Goal: Communication & Community: Answer question/provide support

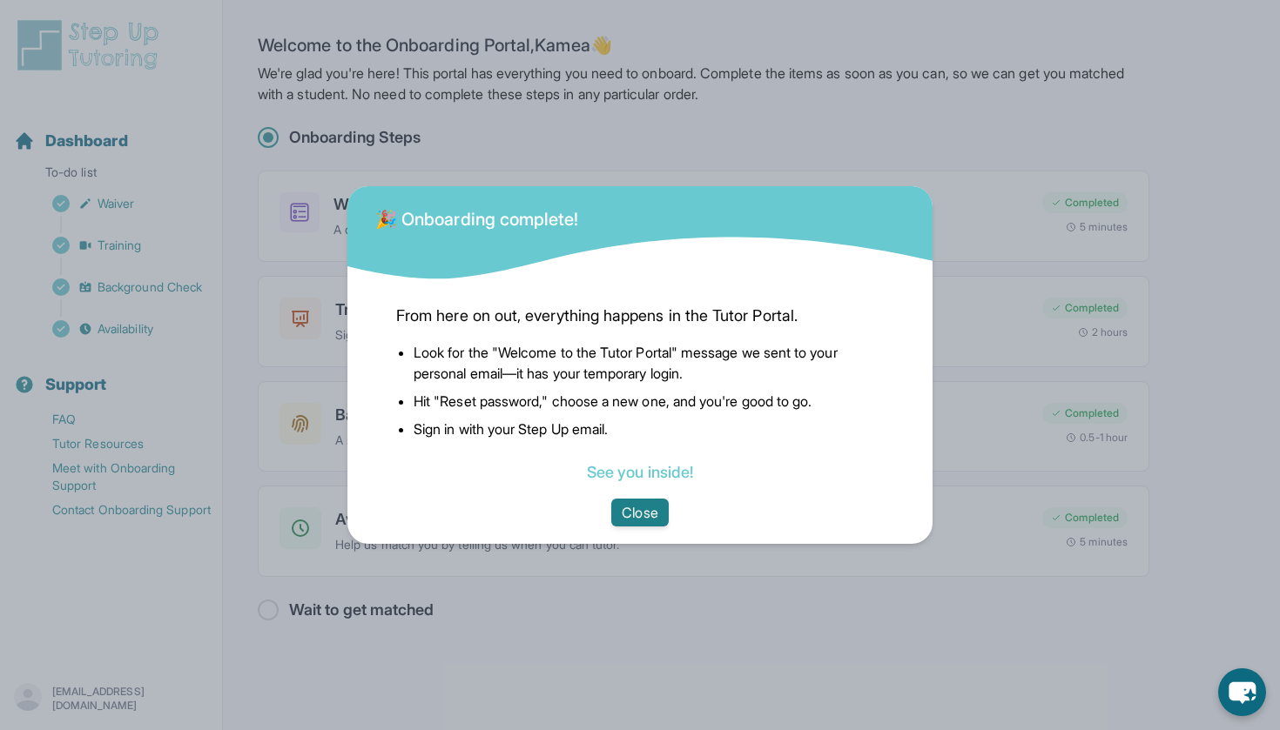
click at [634, 510] on button "Close" at bounding box center [639, 513] width 57 height 28
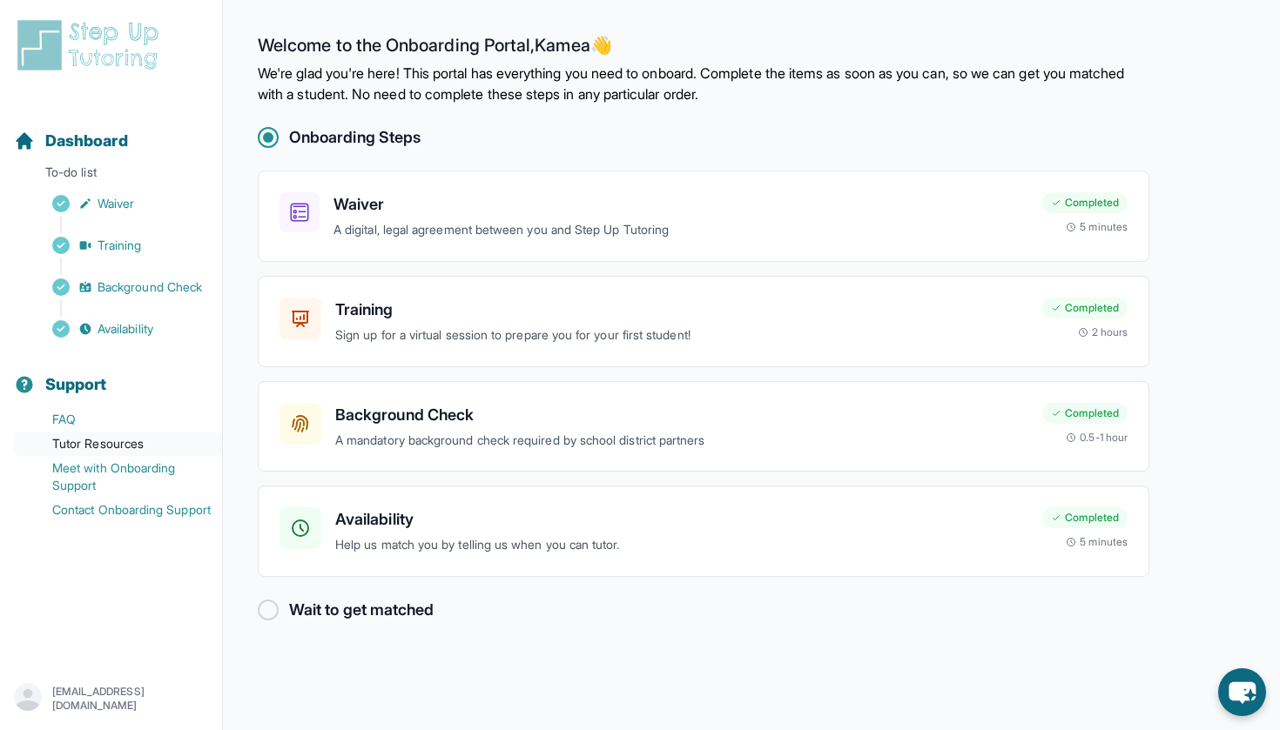
click at [119, 441] on link "Tutor Resources" at bounding box center [118, 444] width 208 height 24
click at [86, 142] on span "Dashboard" at bounding box center [86, 141] width 83 height 24
click at [371, 310] on h3 "Training" at bounding box center [681, 310] width 693 height 24
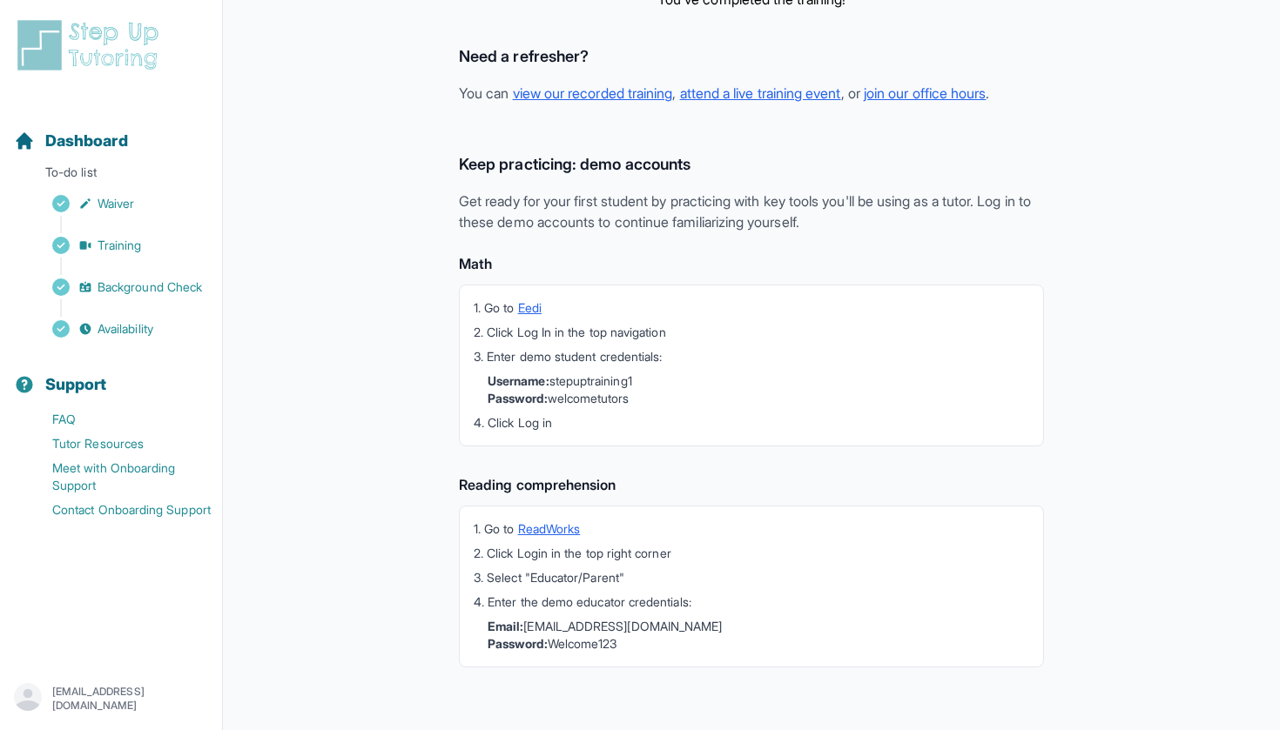
scroll to position [366, 0]
click at [554, 93] on link "view our recorded training" at bounding box center [593, 92] width 160 height 17
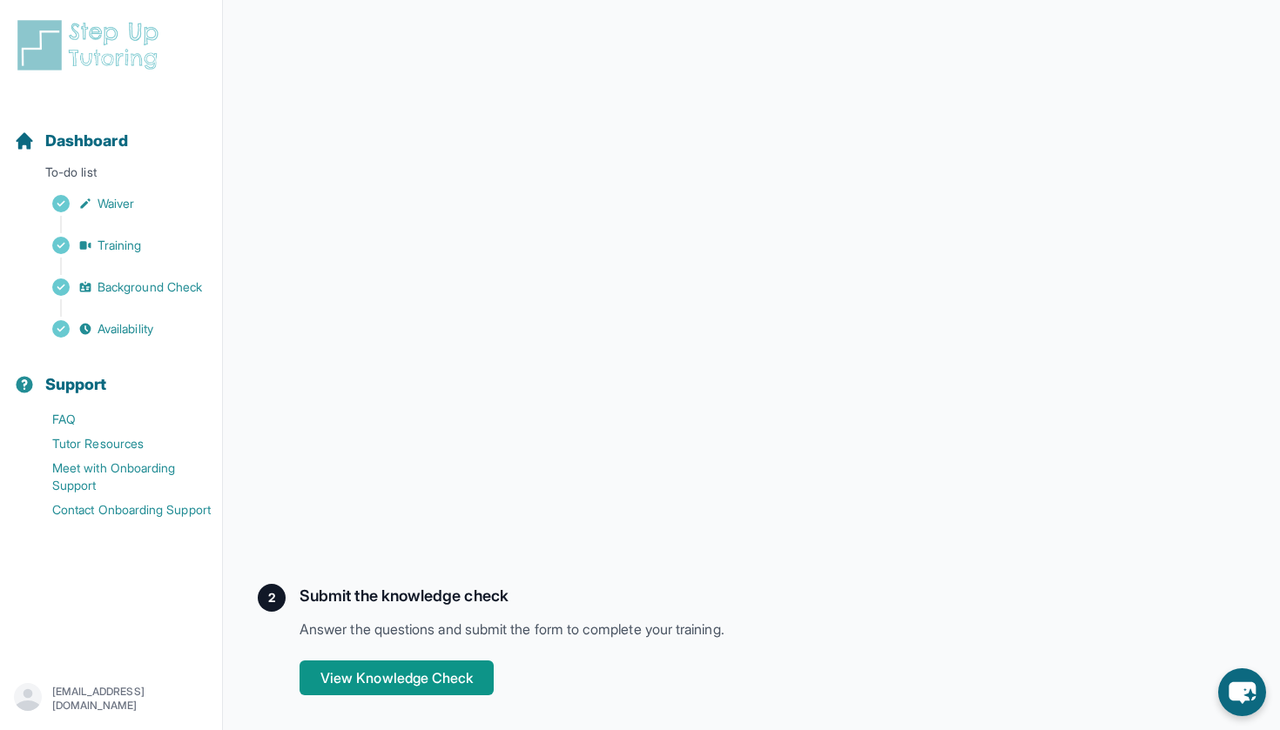
scroll to position [357, 0]
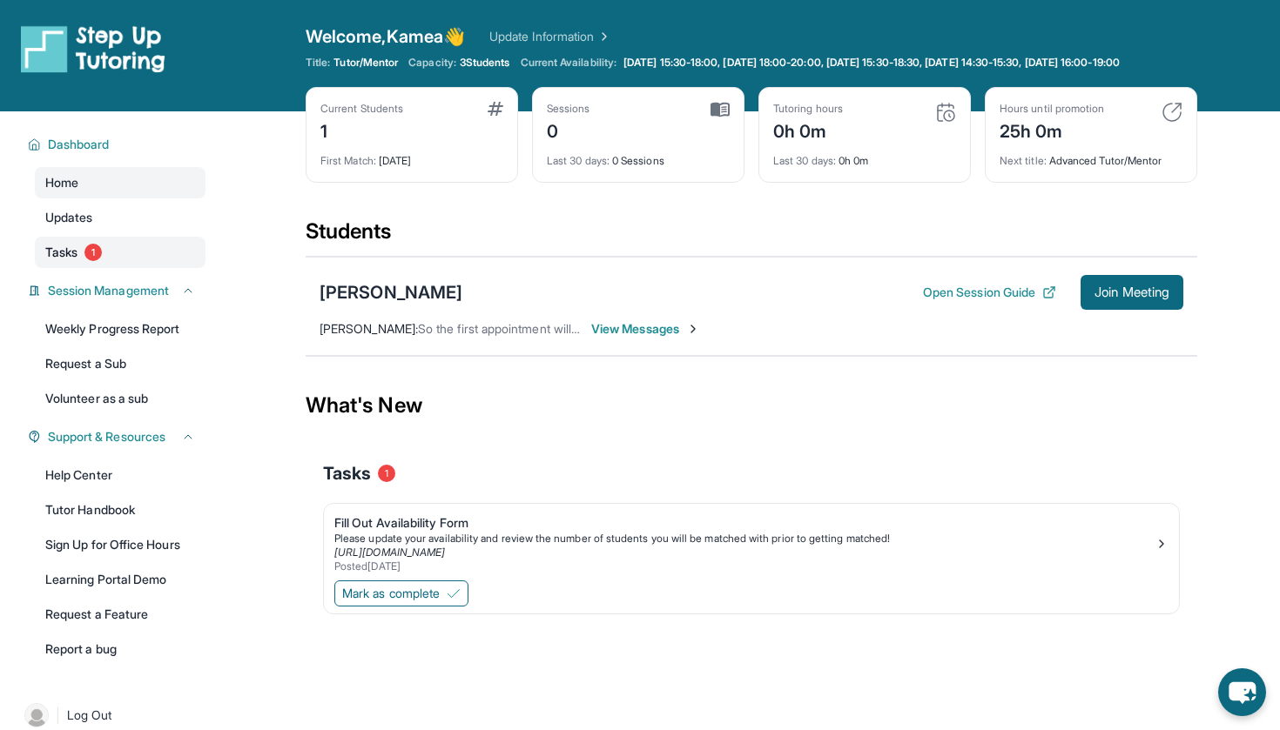
click at [162, 265] on link "Tasks 1" at bounding box center [120, 252] width 171 height 31
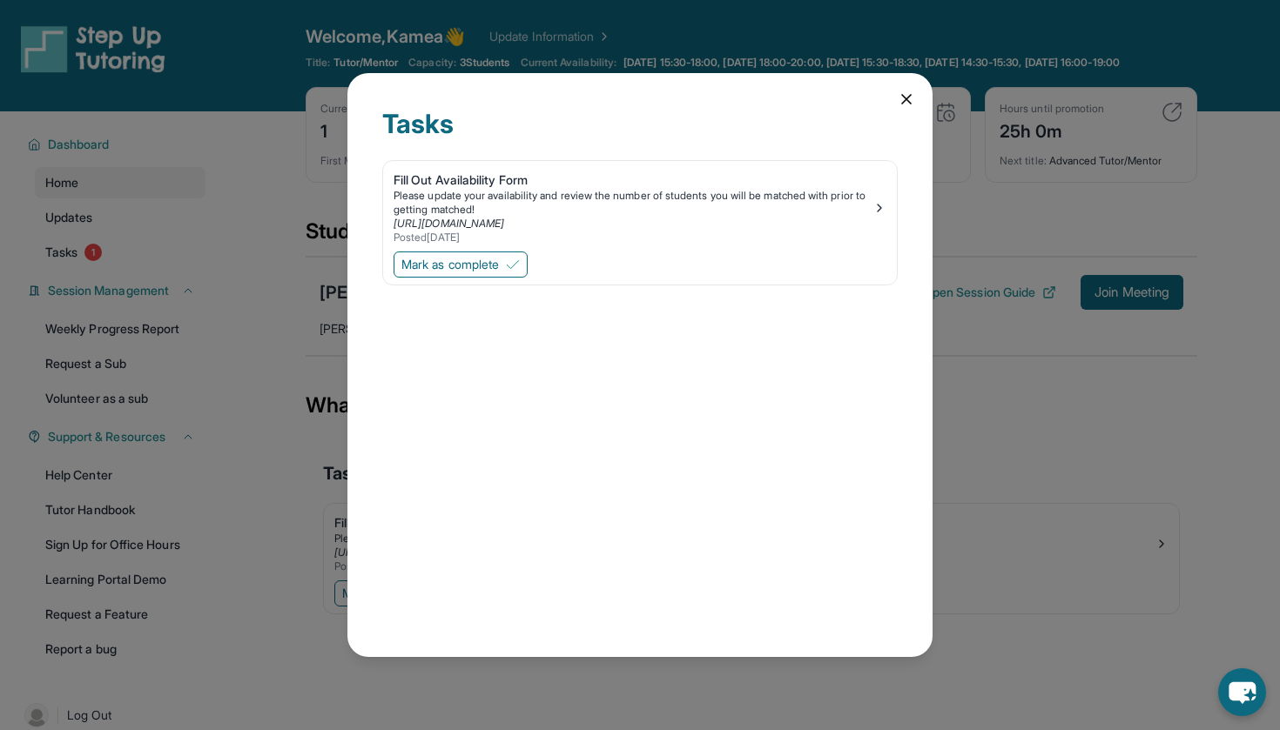
click at [908, 99] on icon at bounding box center [905, 99] width 17 height 17
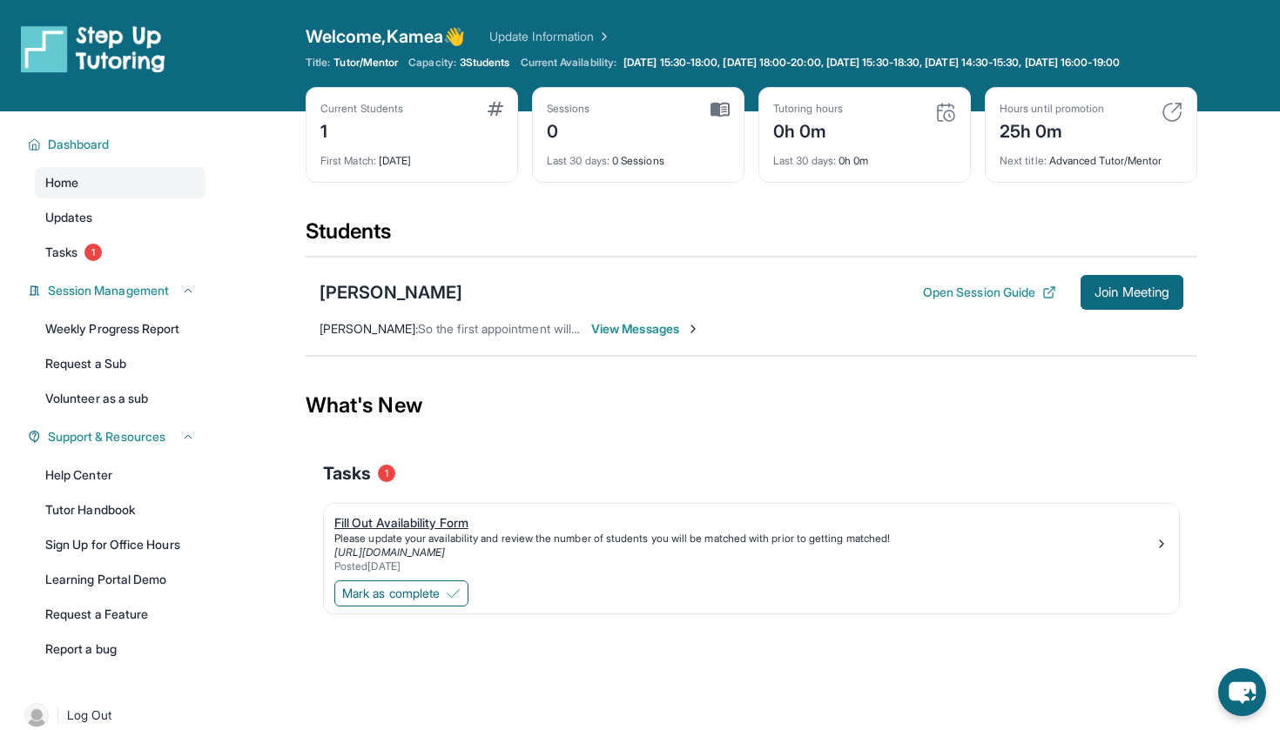
click at [428, 532] on div "Fill Out Availability Form" at bounding box center [744, 522] width 820 height 17
click at [64, 261] on span "Tasks" at bounding box center [61, 252] width 32 height 17
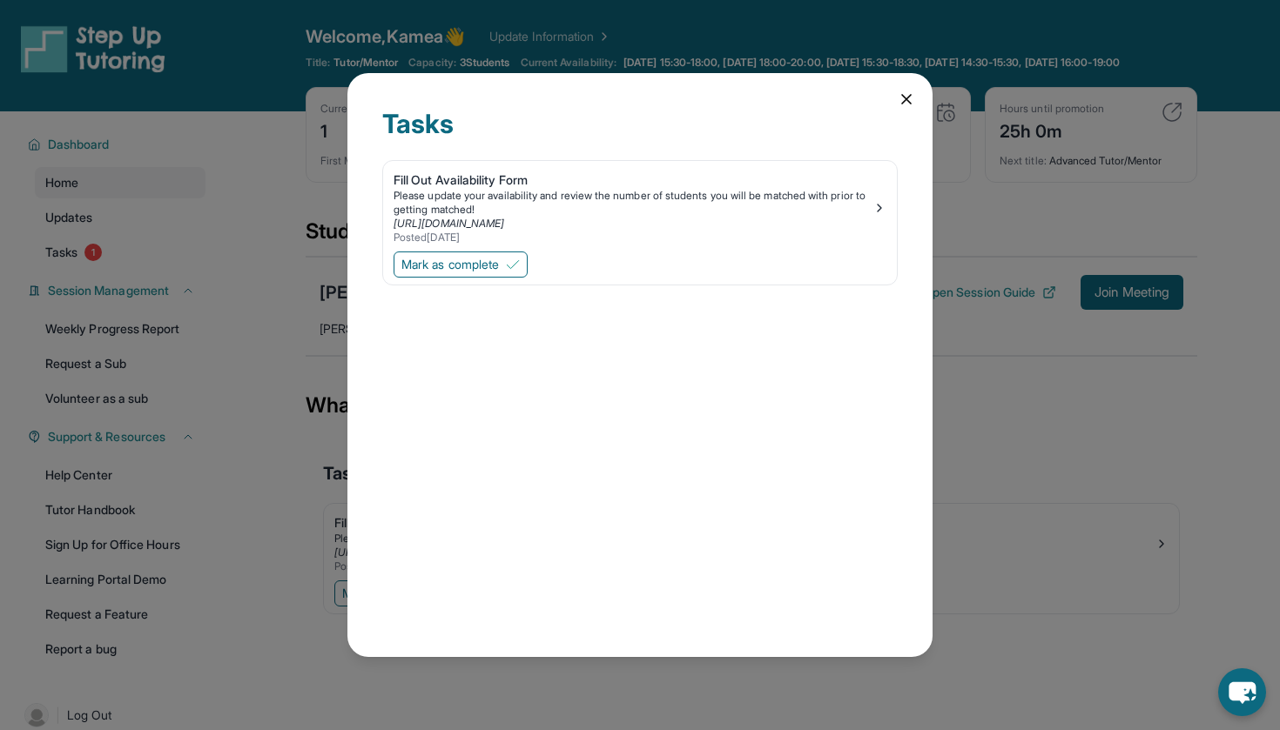
click at [905, 92] on icon at bounding box center [905, 99] width 17 height 17
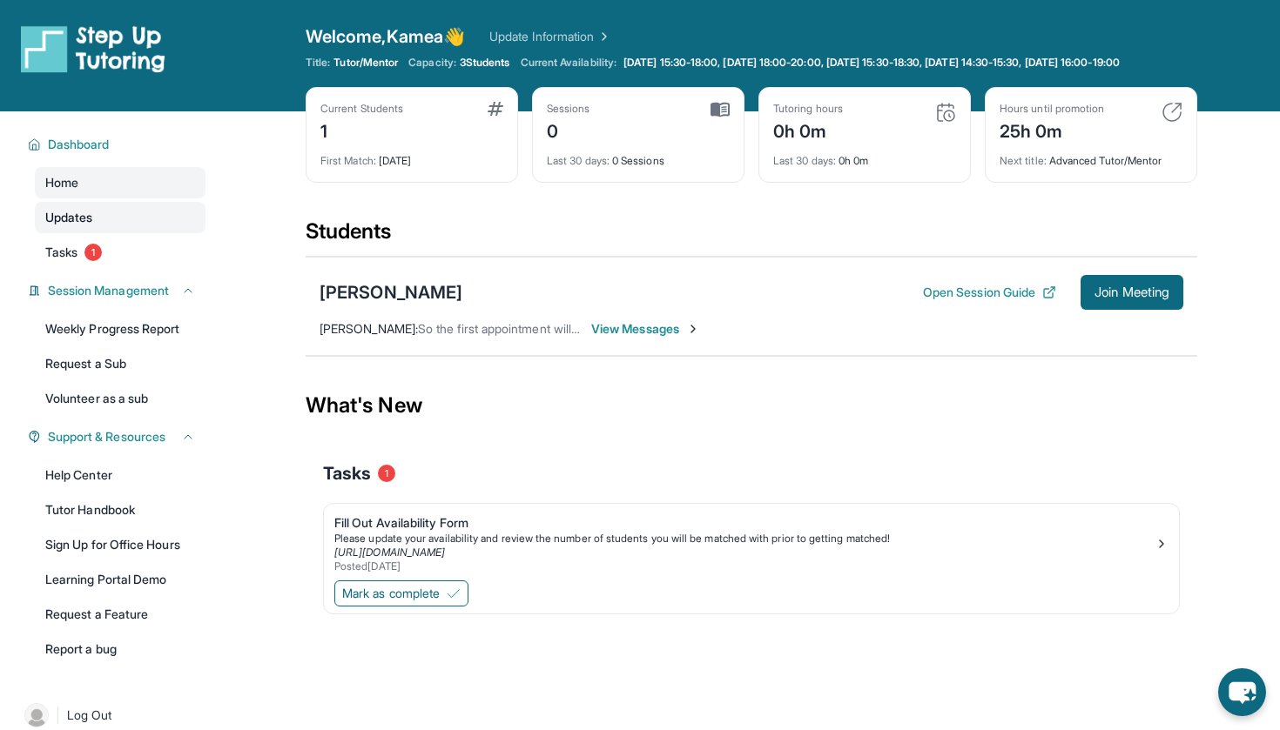
click at [89, 226] on span "Updates" at bounding box center [69, 217] width 48 height 17
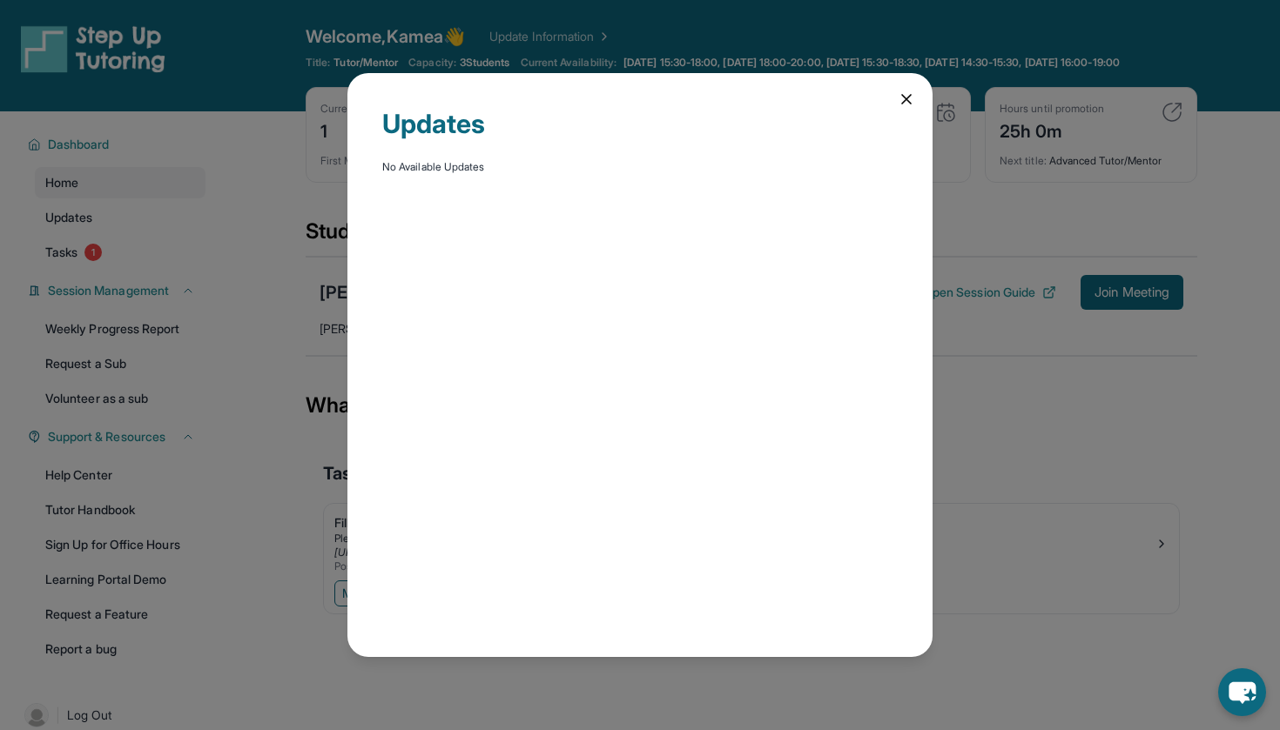
click at [897, 89] on div "Updates No Available Updates" at bounding box center [639, 365] width 585 height 584
click at [911, 88] on div "Updates No Available Updates" at bounding box center [639, 365] width 585 height 584
click at [892, 106] on div "Updates No Available Updates" at bounding box center [639, 365] width 585 height 584
click at [910, 103] on icon at bounding box center [906, 99] width 9 height 9
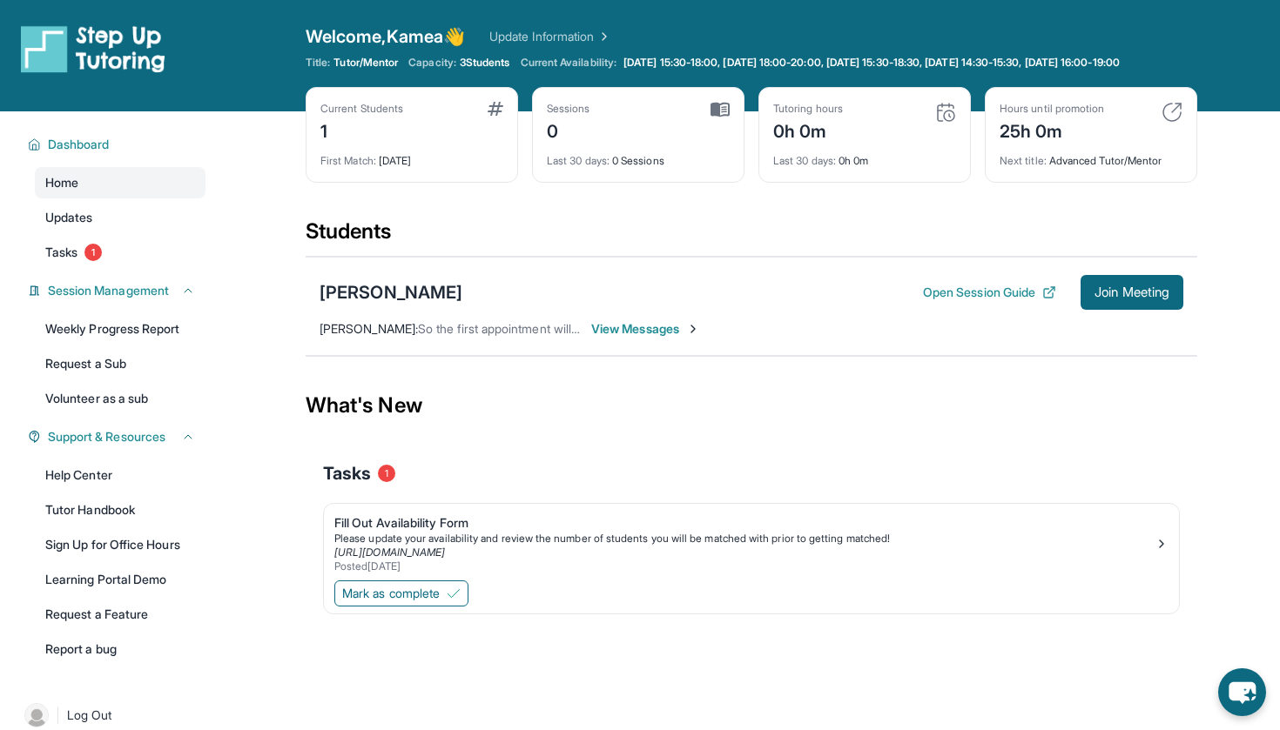
click at [642, 337] on span "View Messages" at bounding box center [645, 328] width 109 height 17
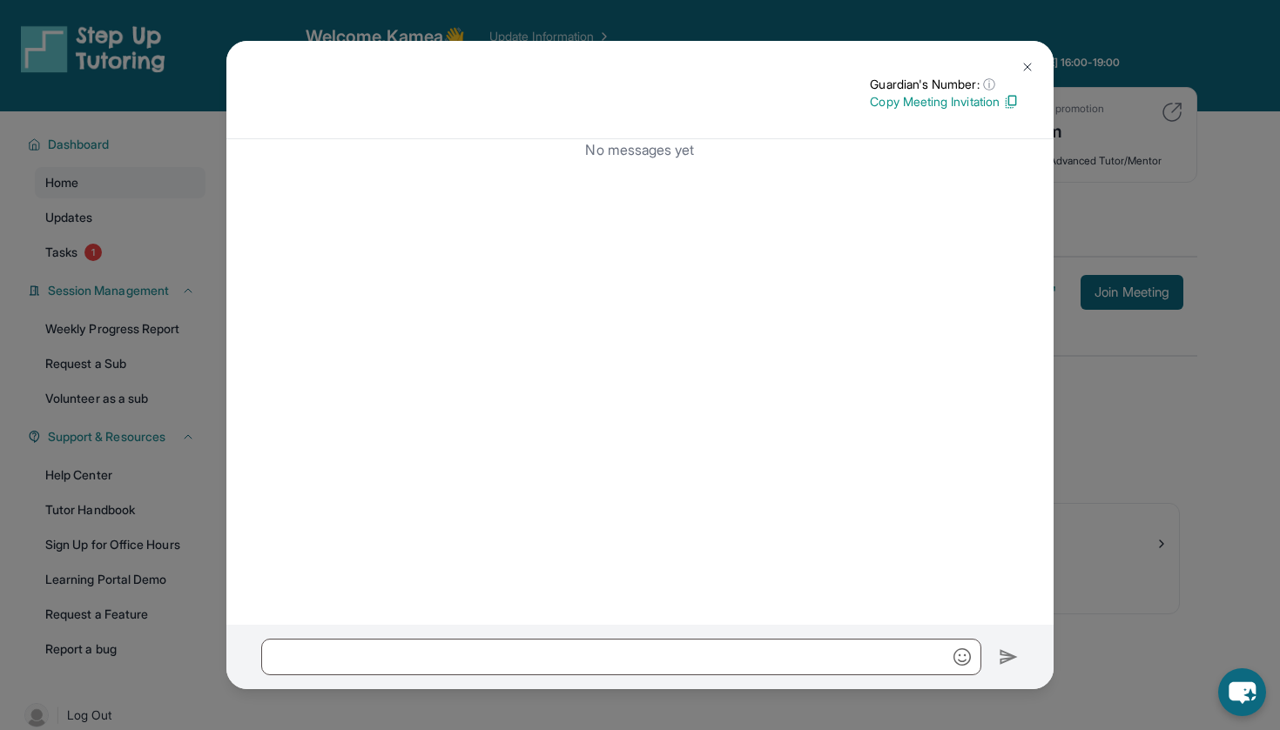
click at [1028, 64] on img at bounding box center [1027, 67] width 14 height 14
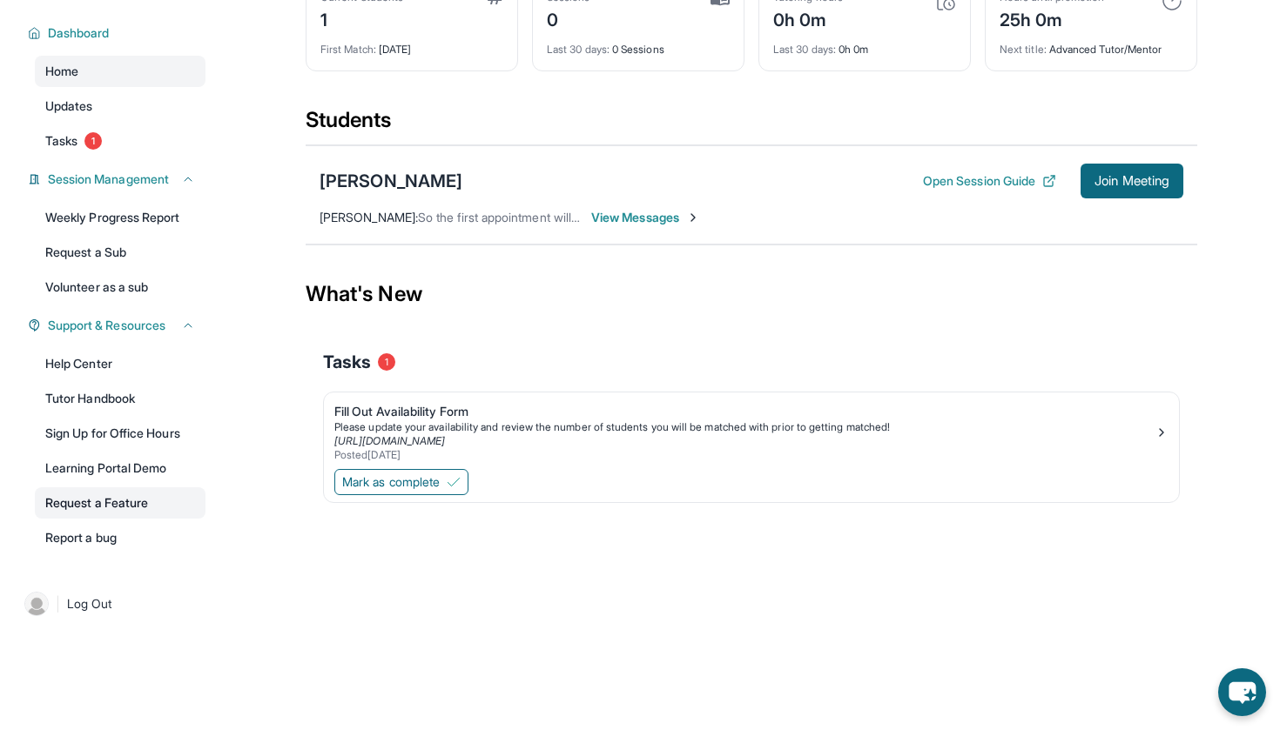
scroll to position [125, 0]
click at [119, 404] on link "Tutor Handbook" at bounding box center [120, 398] width 171 height 31
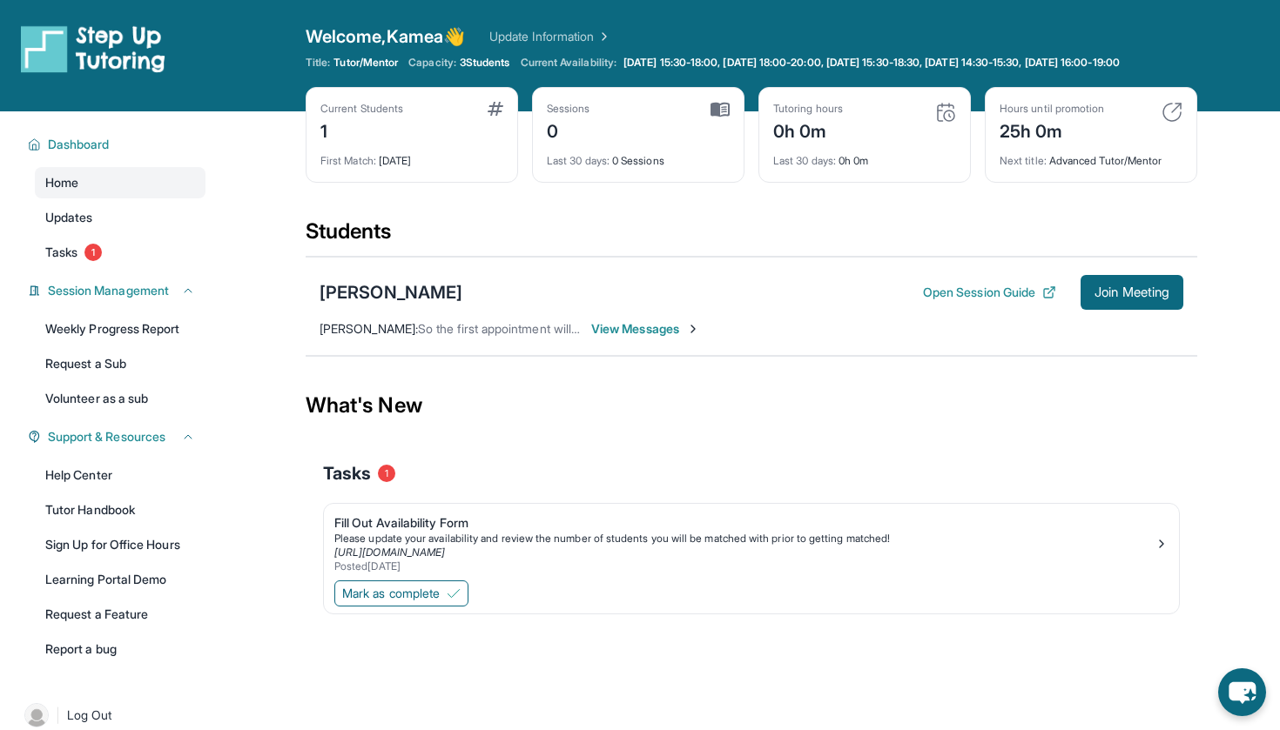
scroll to position [0, 0]
click at [626, 338] on span "View Messages" at bounding box center [645, 328] width 109 height 17
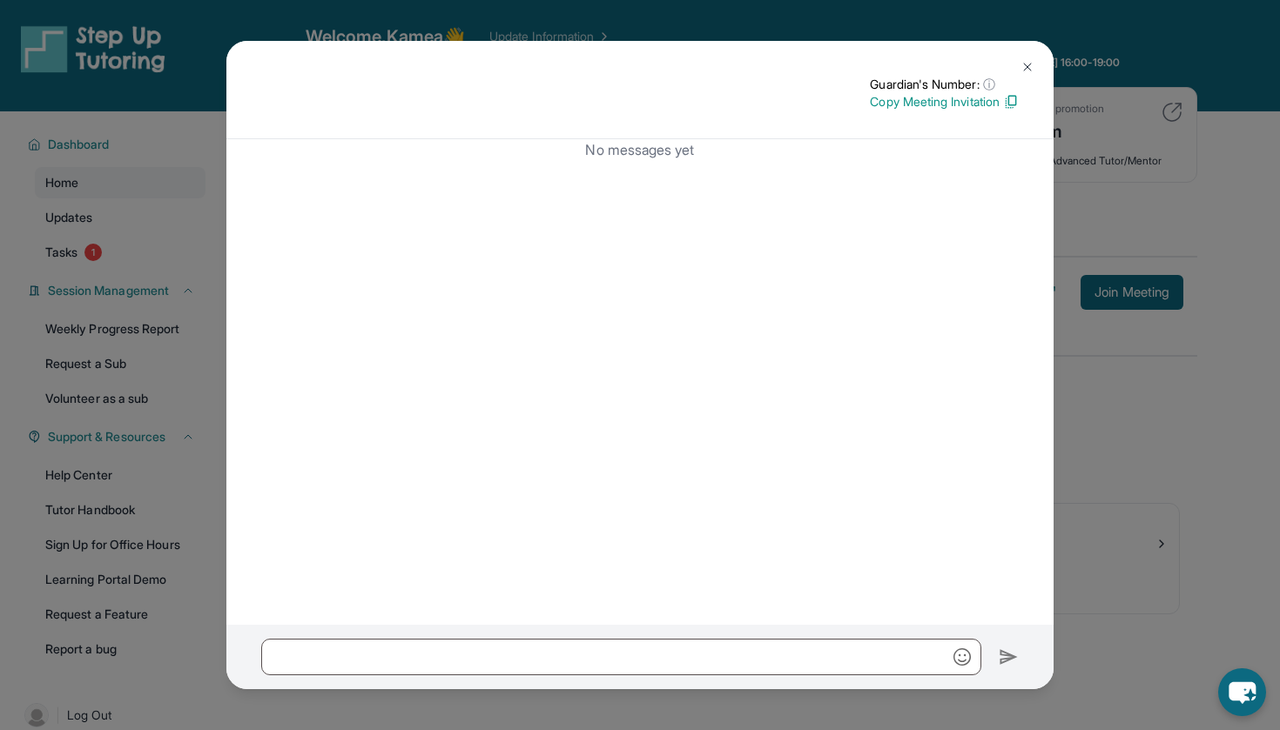
click at [1024, 62] on img at bounding box center [1027, 67] width 14 height 14
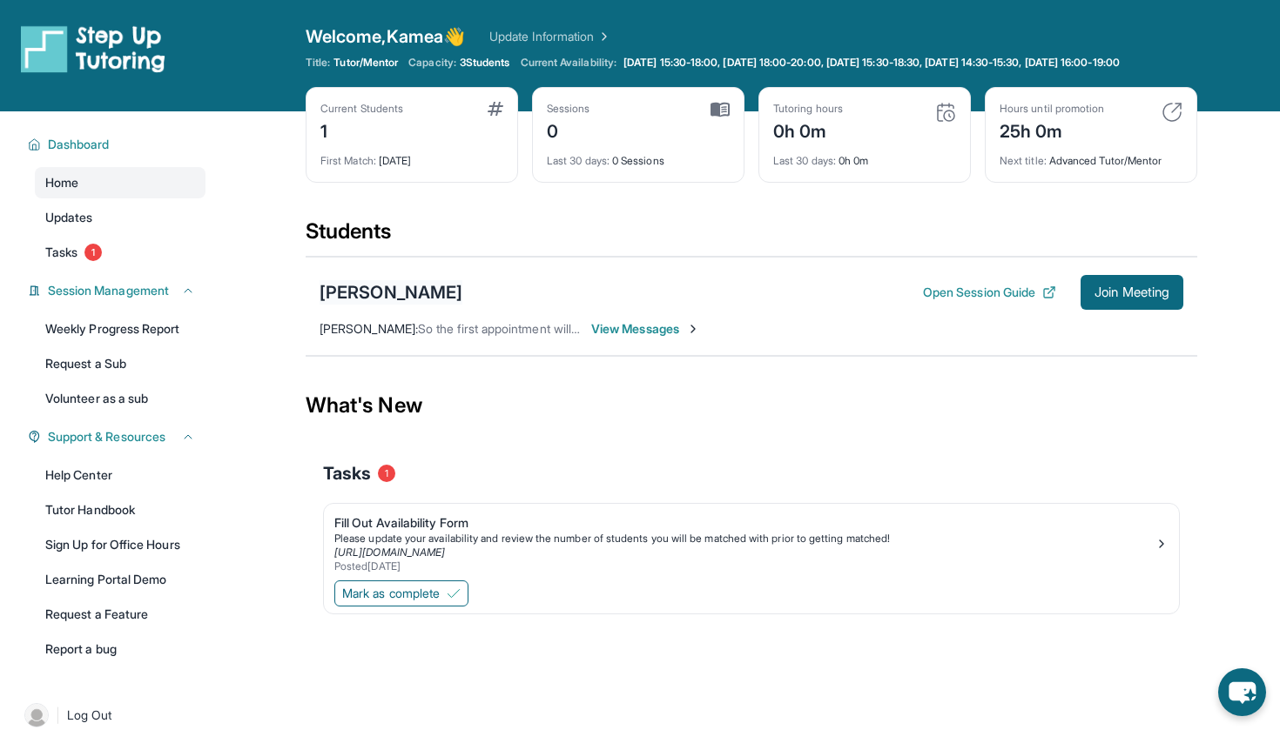
click at [367, 305] on div "[PERSON_NAME]" at bounding box center [390, 292] width 143 height 24
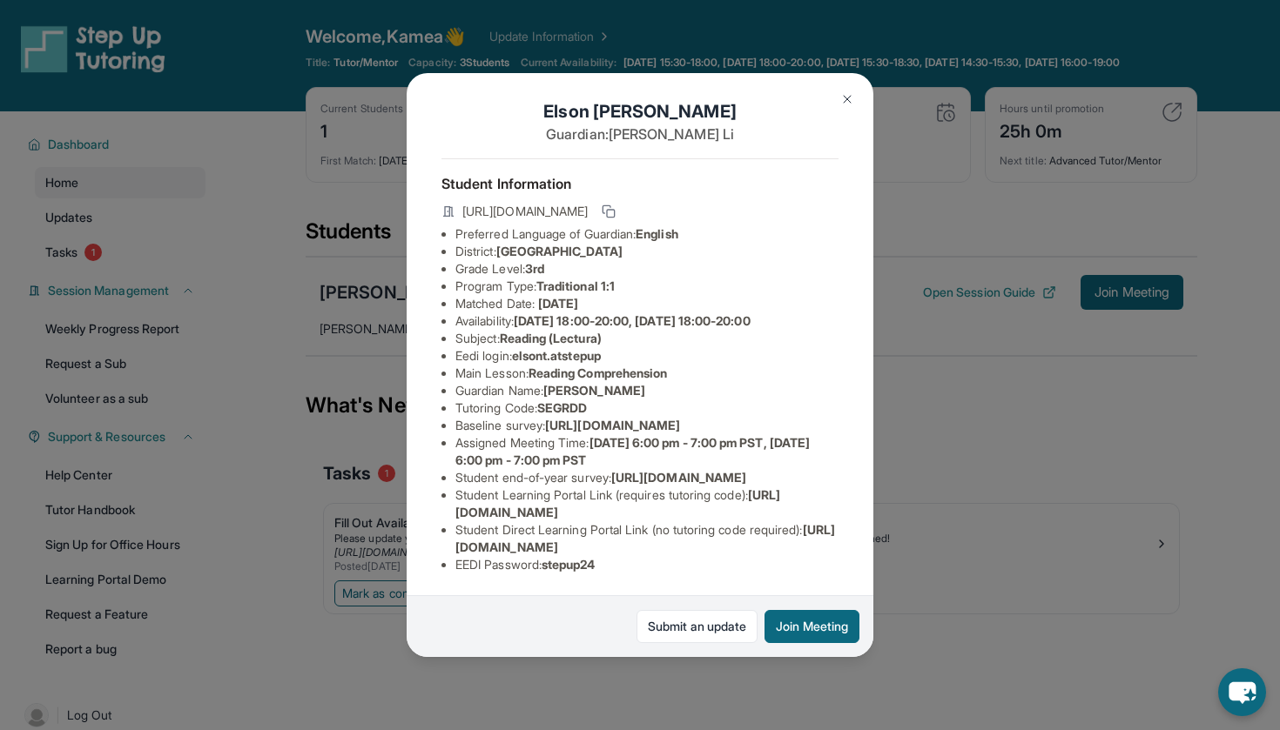
scroll to position [131, 0]
click at [857, 97] on button at bounding box center [847, 99] width 35 height 35
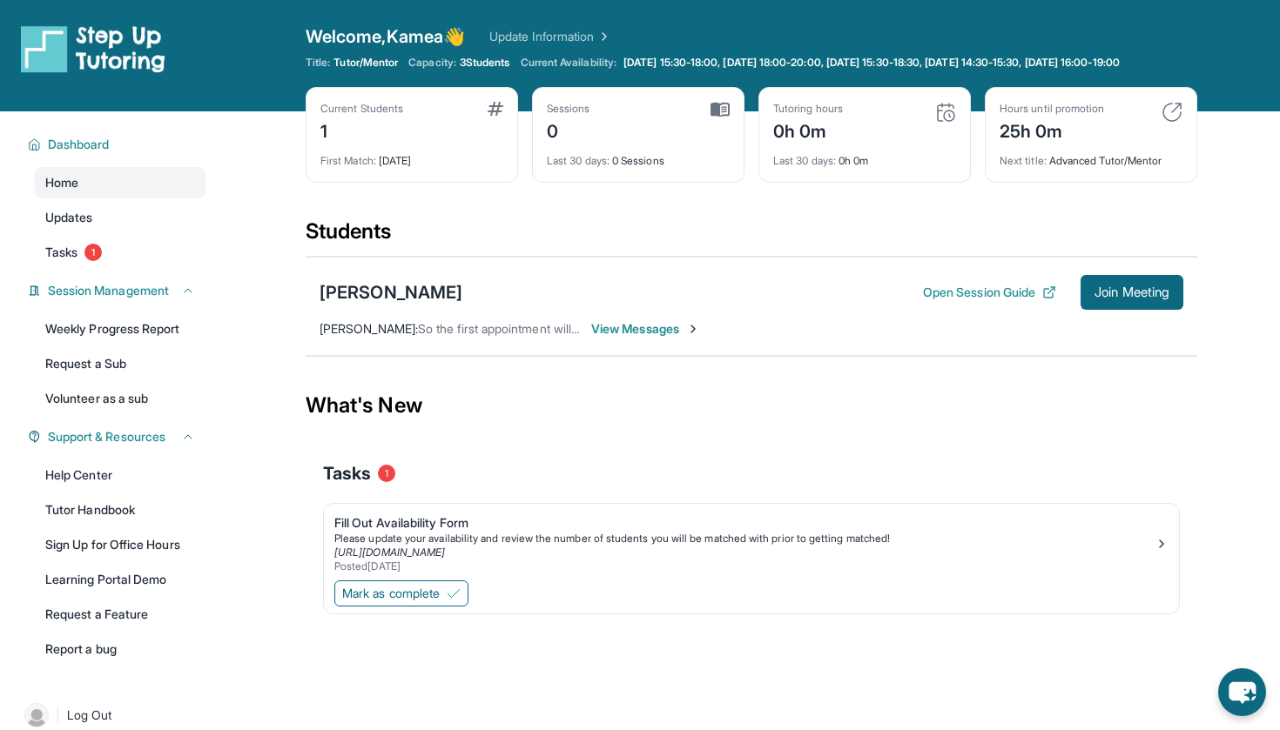
click at [665, 338] on span "View Messages" at bounding box center [645, 328] width 109 height 17
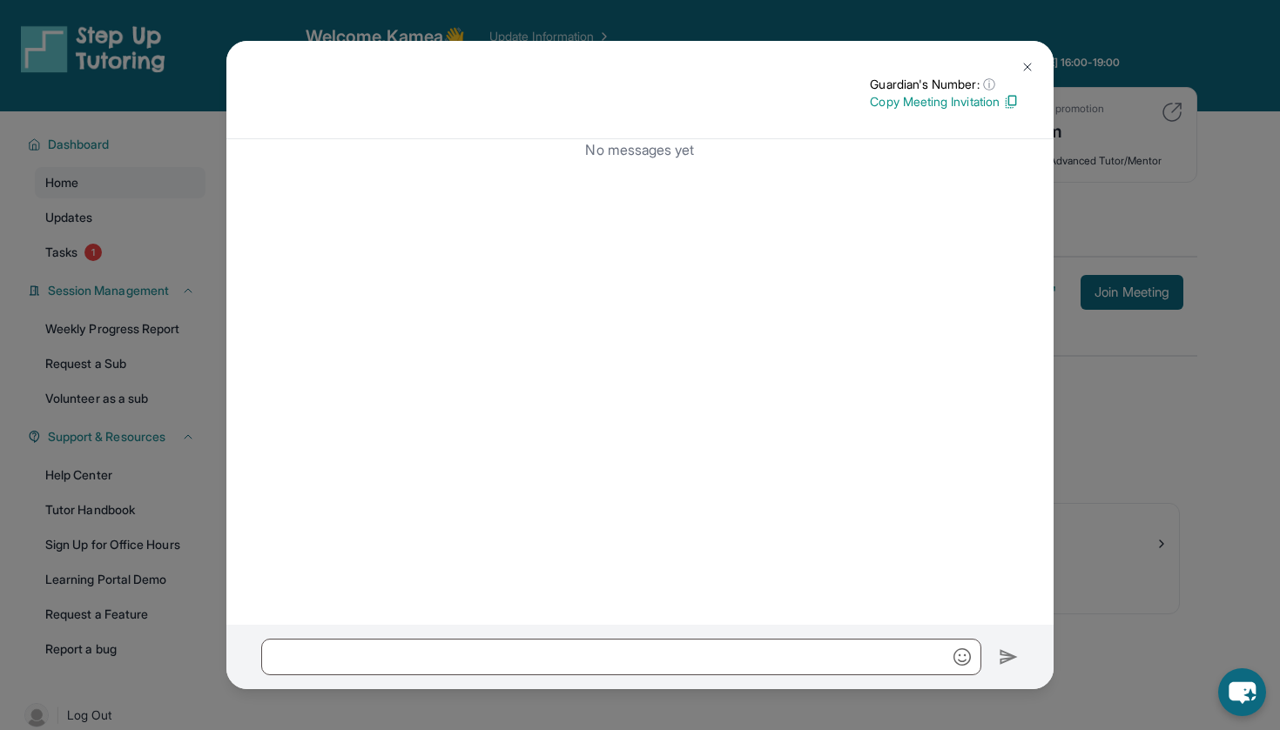
click at [1026, 57] on button at bounding box center [1027, 67] width 35 height 35
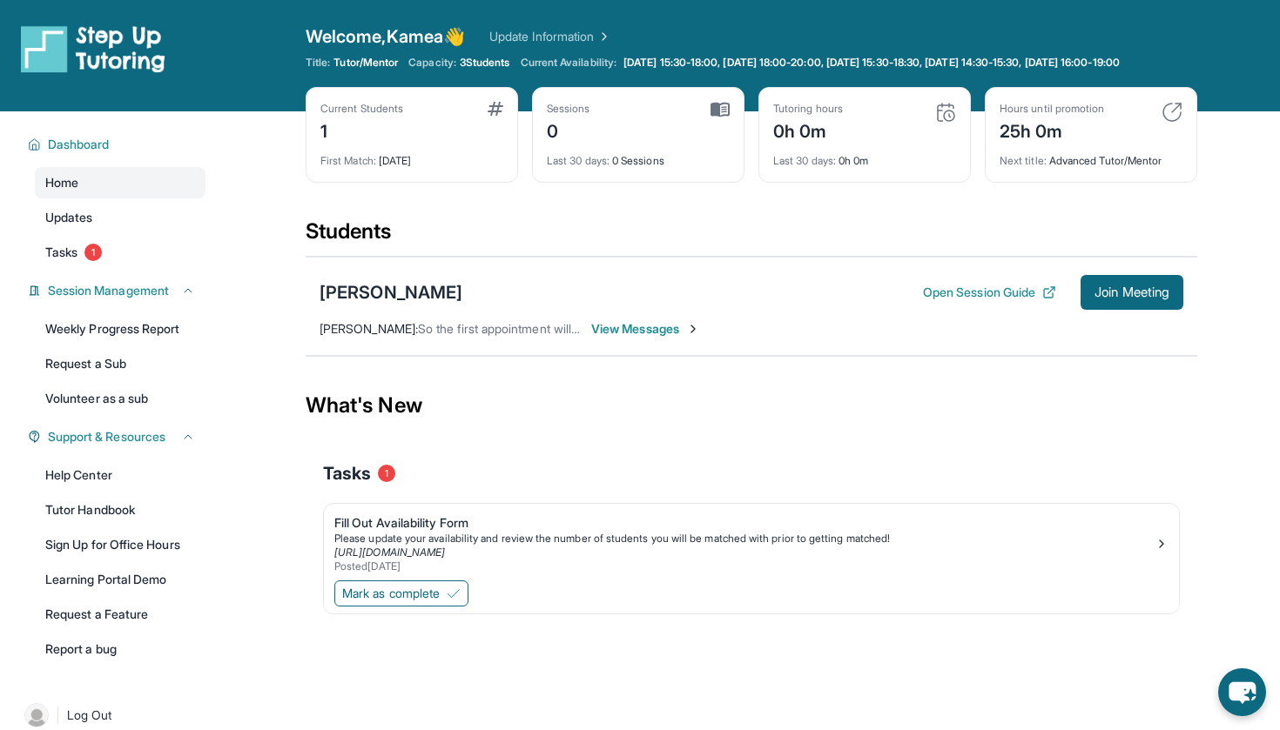
click at [666, 338] on span "View Messages" at bounding box center [645, 328] width 109 height 17
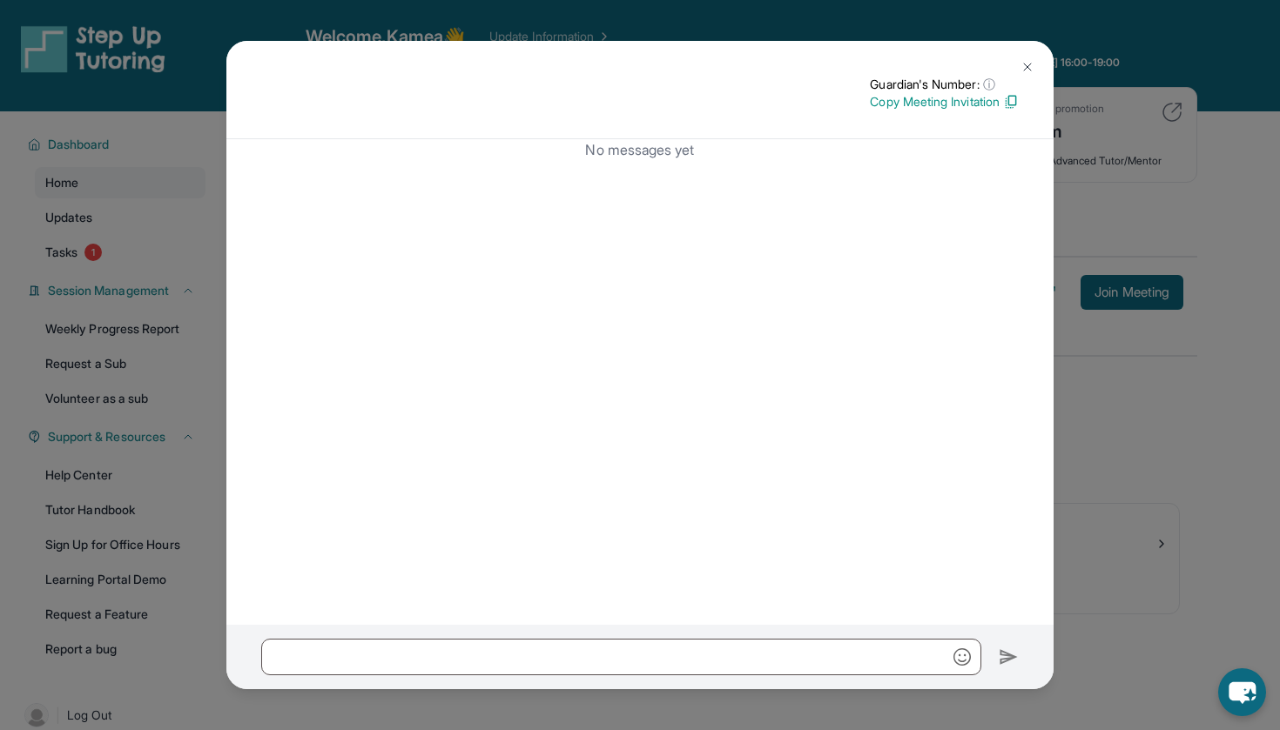
click at [1033, 62] on button at bounding box center [1027, 67] width 35 height 35
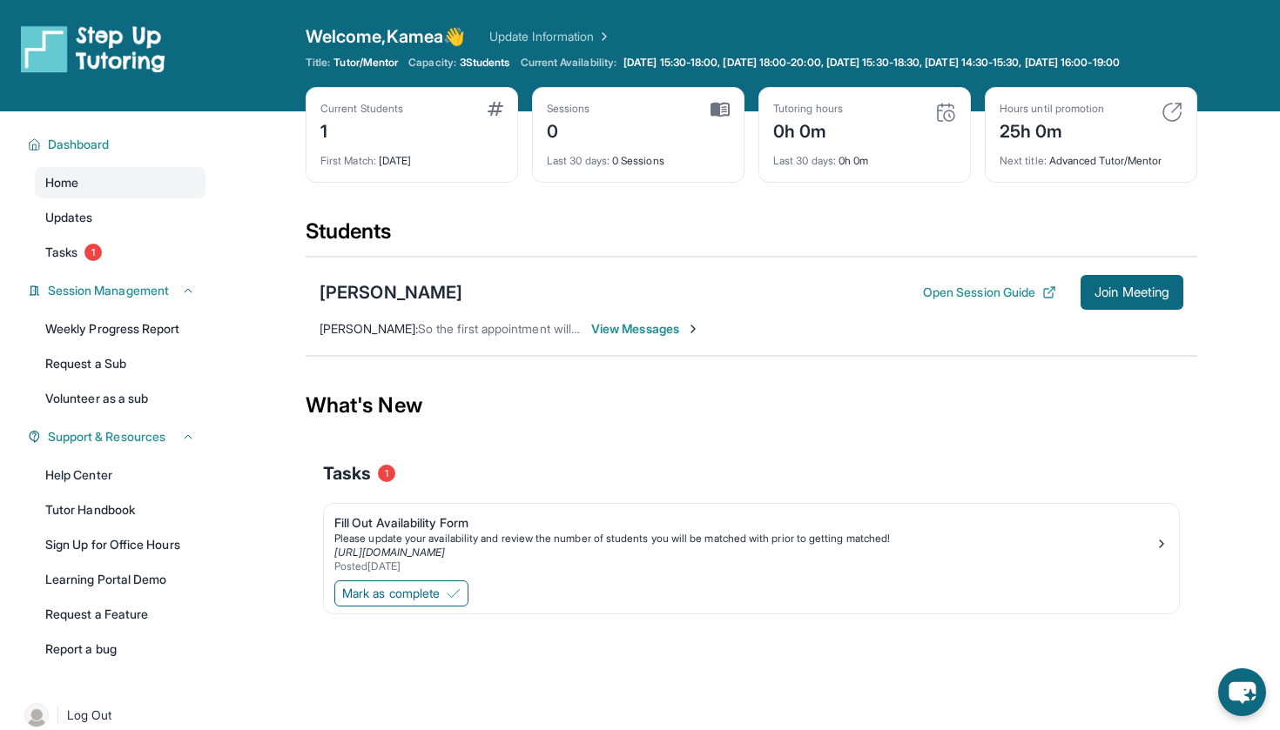
click at [624, 338] on span "View Messages" at bounding box center [645, 328] width 109 height 17
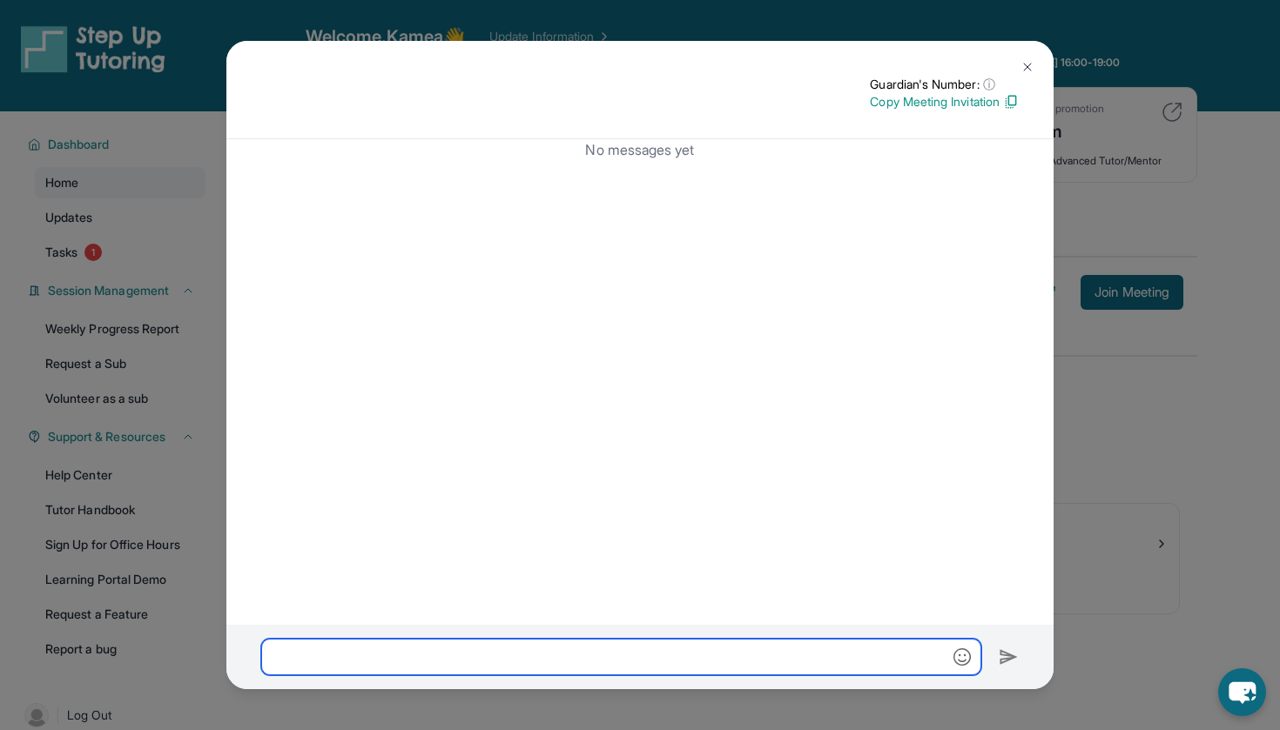
click at [414, 645] on input "text" at bounding box center [621, 657] width 720 height 37
paste input "**********"
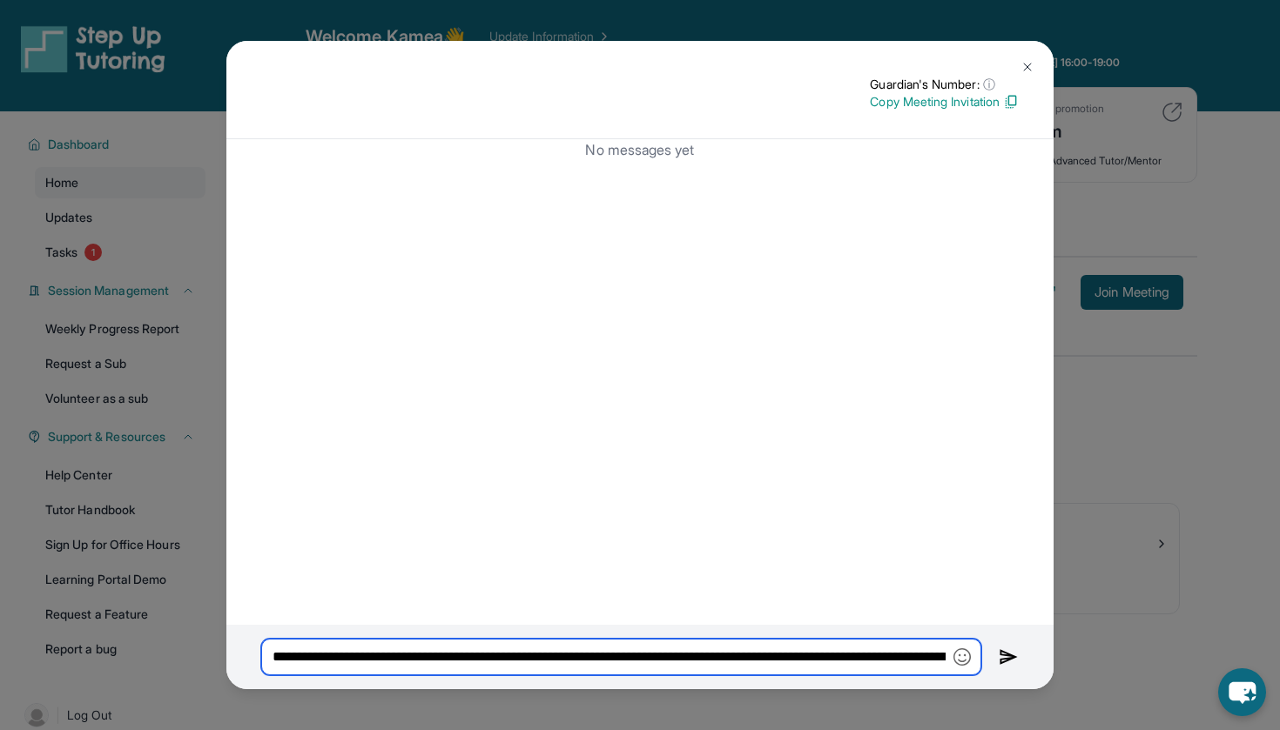
drag, startPoint x: 945, startPoint y: 658, endPoint x: 494, endPoint y: 662, distance: 451.8
click at [494, 662] on input "**********" at bounding box center [621, 657] width 720 height 37
type input "**********"
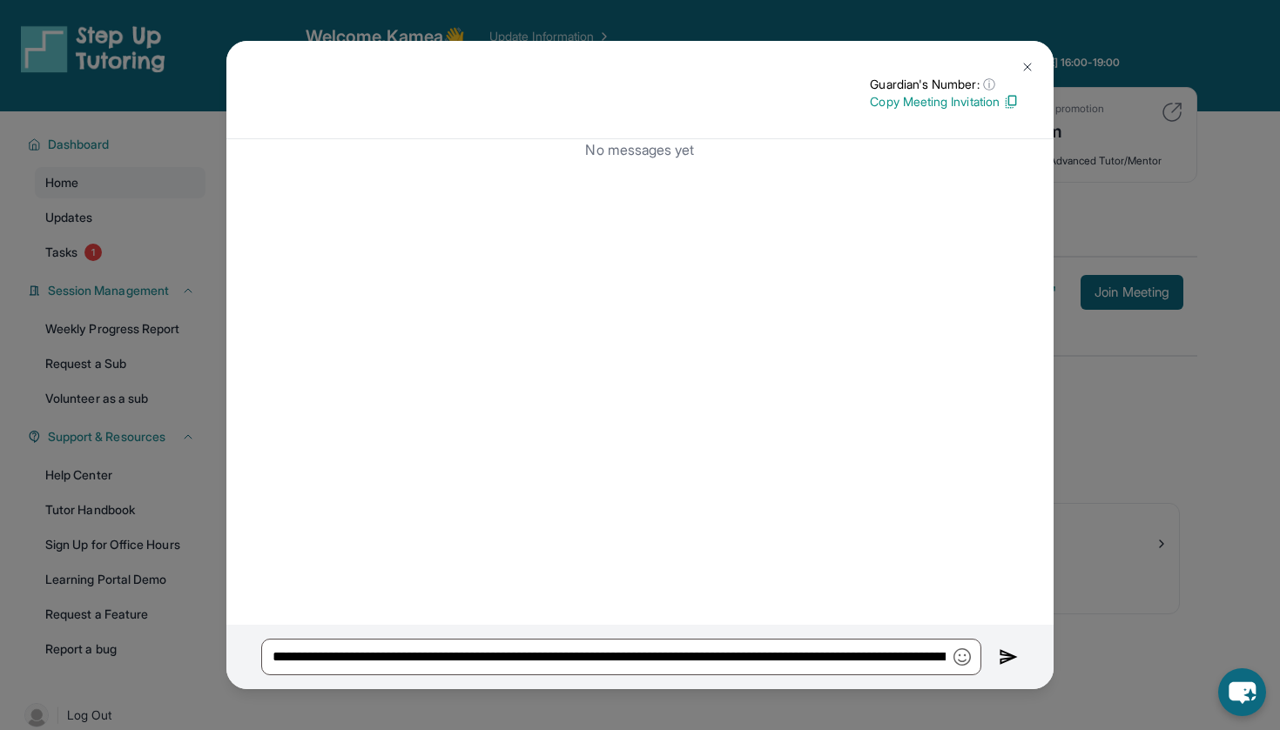
click at [1005, 661] on img at bounding box center [1008, 657] width 20 height 21
click at [1004, 660] on img at bounding box center [1008, 657] width 20 height 21
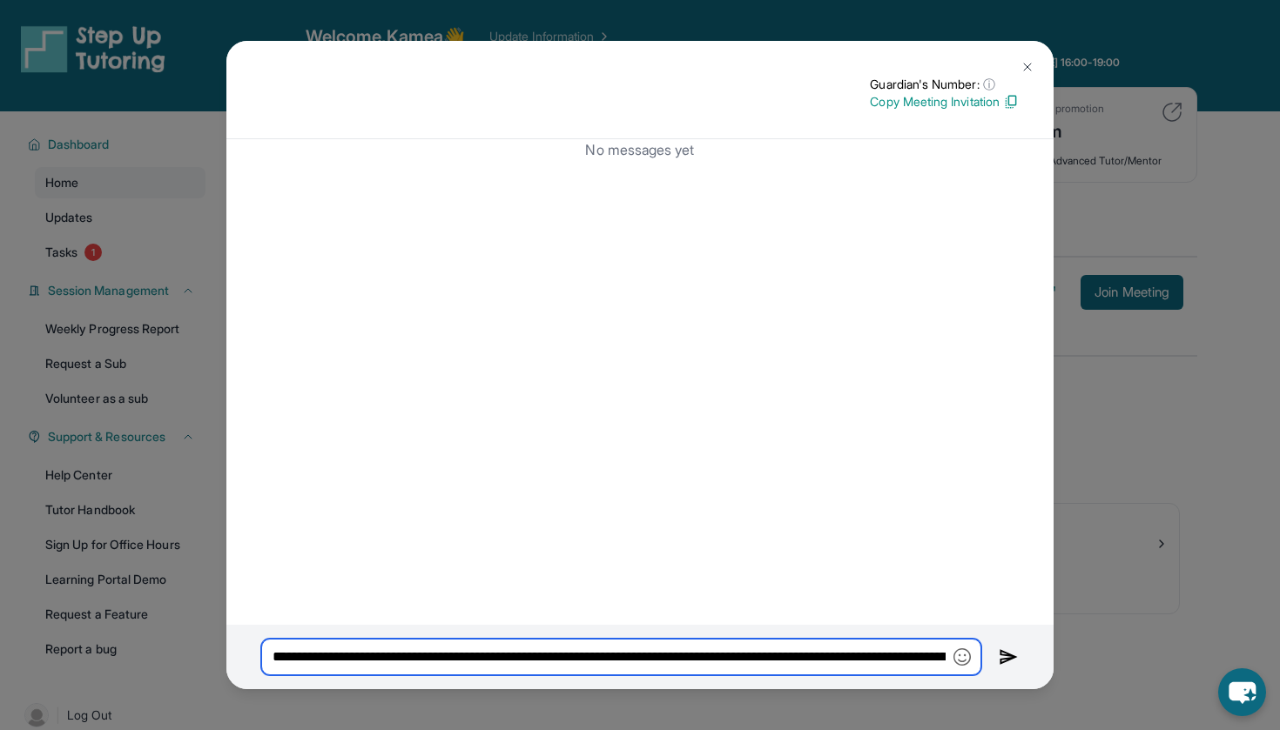
click at [917, 662] on input "**********" at bounding box center [621, 657] width 720 height 37
drag, startPoint x: 942, startPoint y: 662, endPoint x: 265, endPoint y: 657, distance: 677.2
click at [264, 657] on input "**********" at bounding box center [621, 657] width 720 height 37
click at [625, 650] on input "**********" at bounding box center [621, 657] width 720 height 37
drag, startPoint x: 625, startPoint y: 653, endPoint x: 911, endPoint y: 654, distance: 285.5
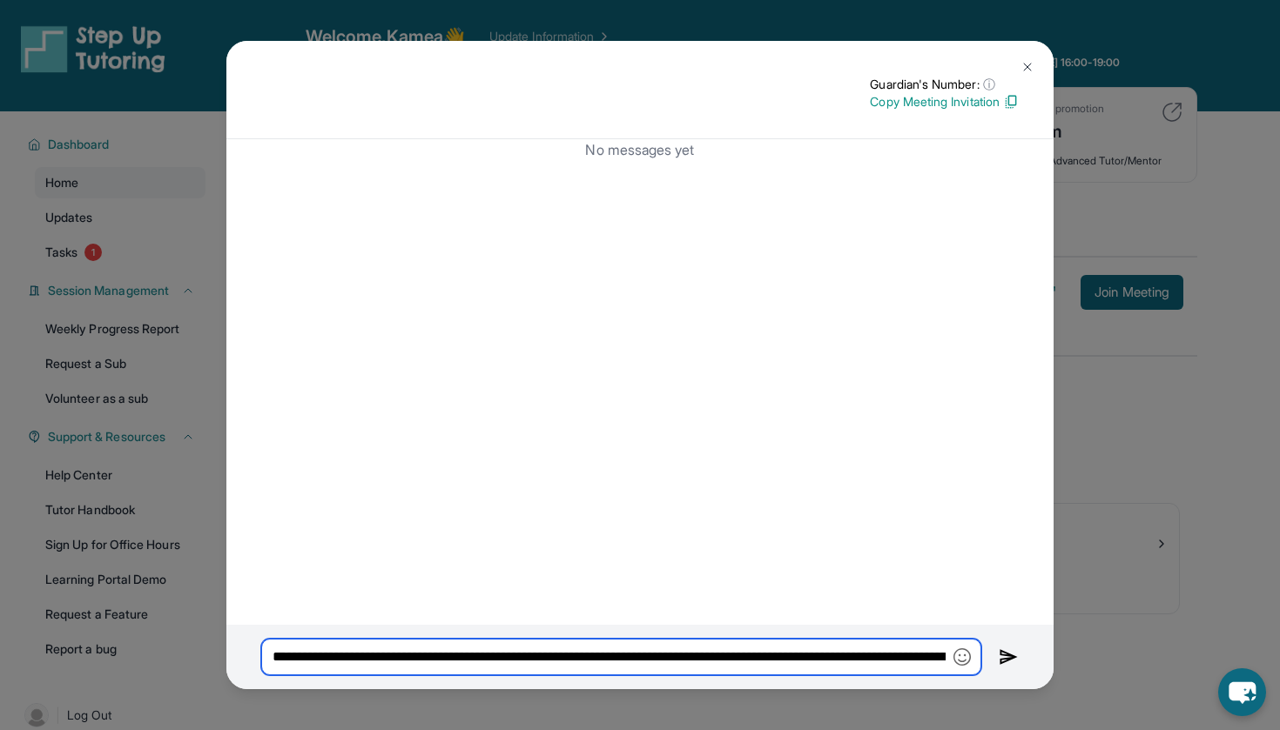
click at [911, 654] on input "**********" at bounding box center [621, 657] width 720 height 37
click at [915, 655] on input "**********" at bounding box center [621, 657] width 720 height 37
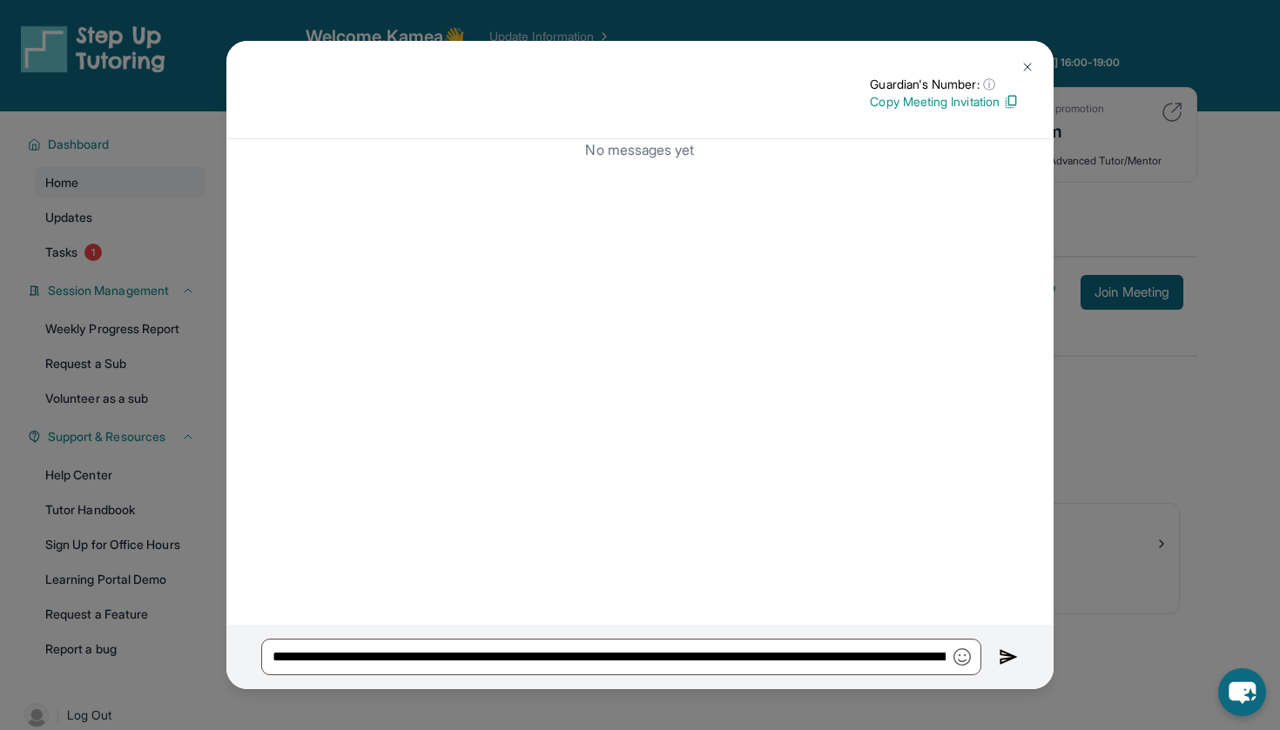
click at [1000, 662] on img at bounding box center [1008, 657] width 20 height 21
click at [1020, 77] on button at bounding box center [1027, 67] width 35 height 35
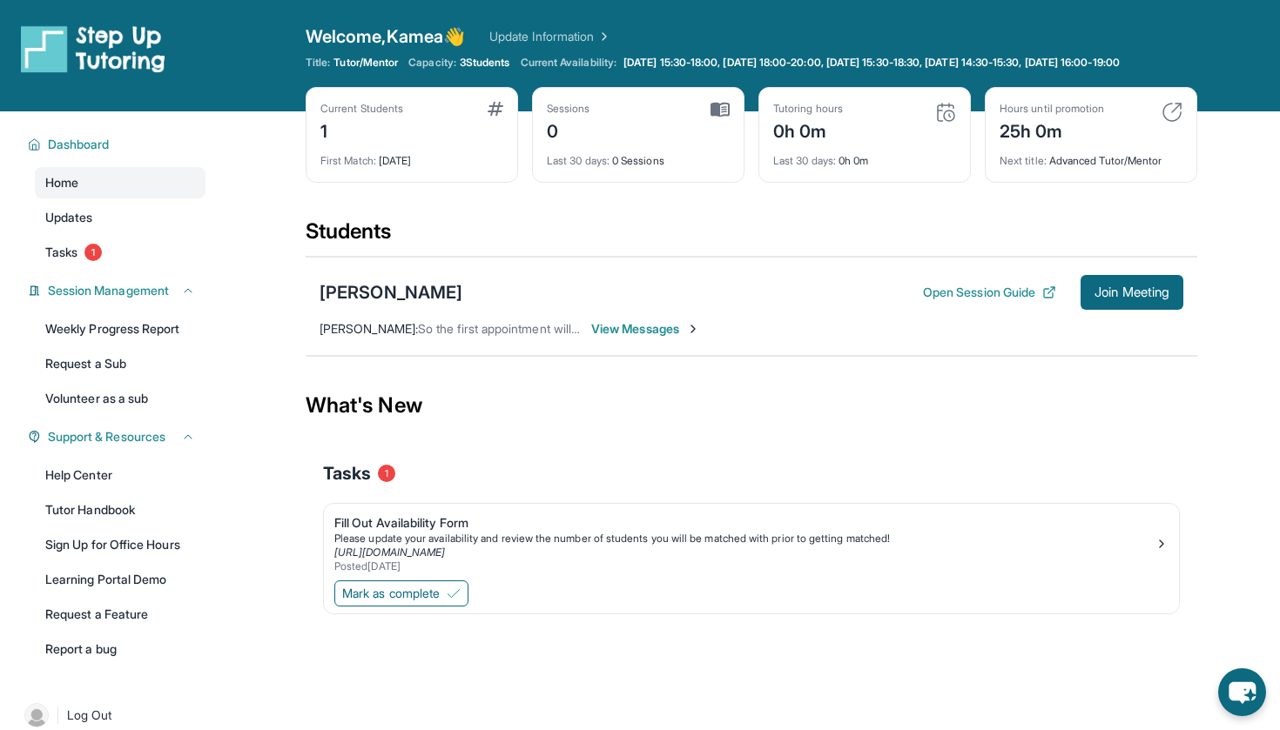
click at [534, 336] on span "So the first appointment will be tonight at 6pm?" at bounding box center [547, 328] width 259 height 15
click at [440, 602] on span "Mark as complete" at bounding box center [390, 593] width 97 height 17
click at [664, 338] on span "View Messages" at bounding box center [645, 328] width 109 height 17
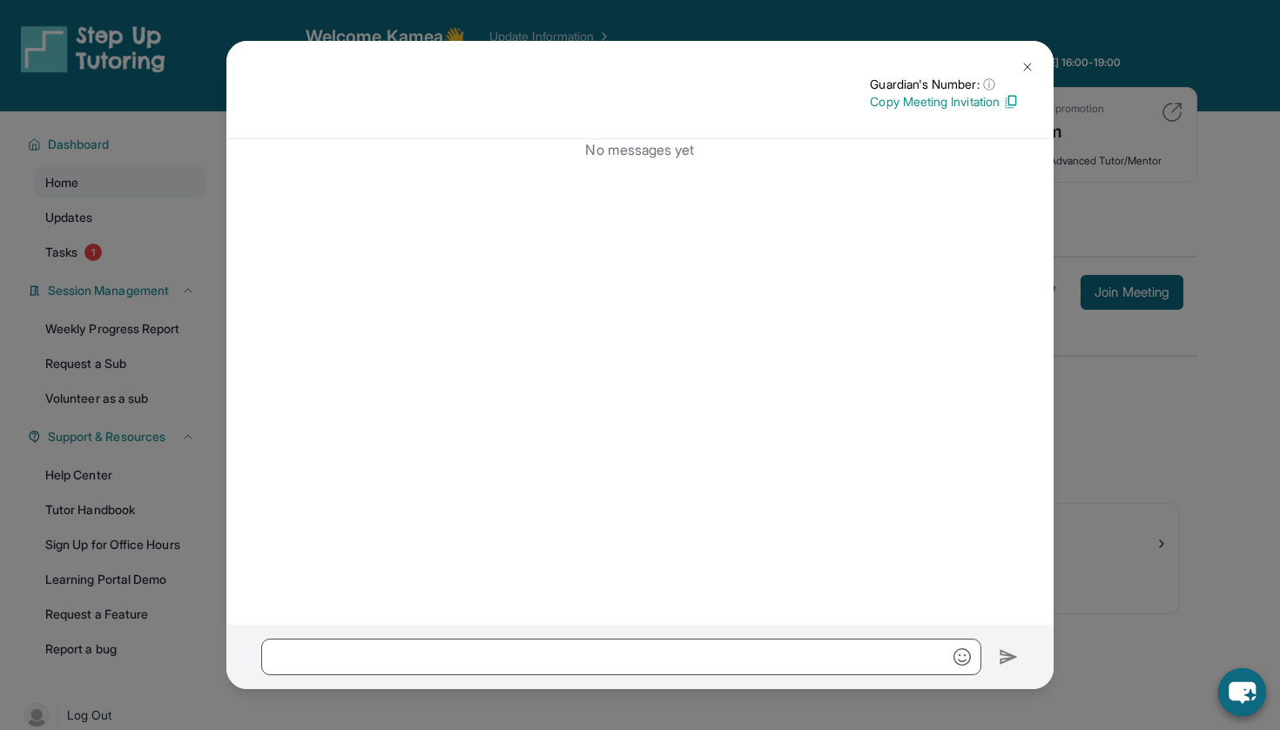
click at [1033, 60] on img at bounding box center [1027, 67] width 14 height 14
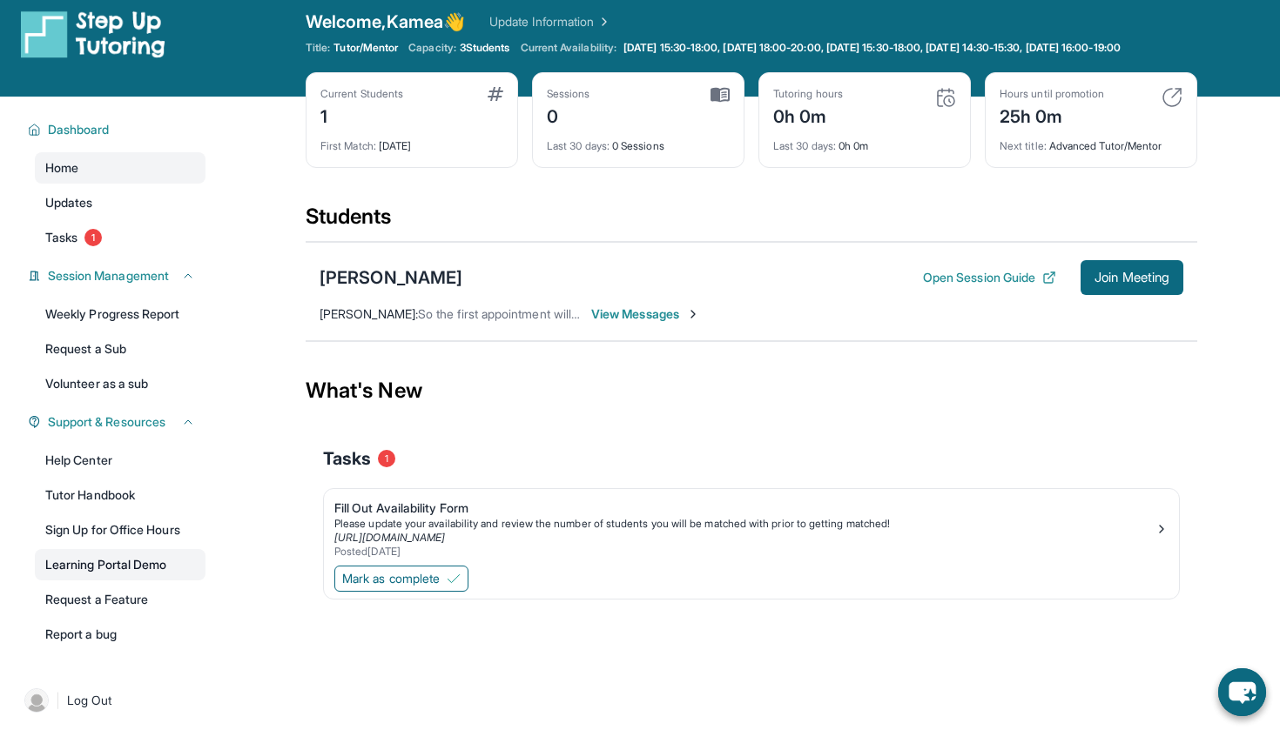
scroll to position [11, 0]
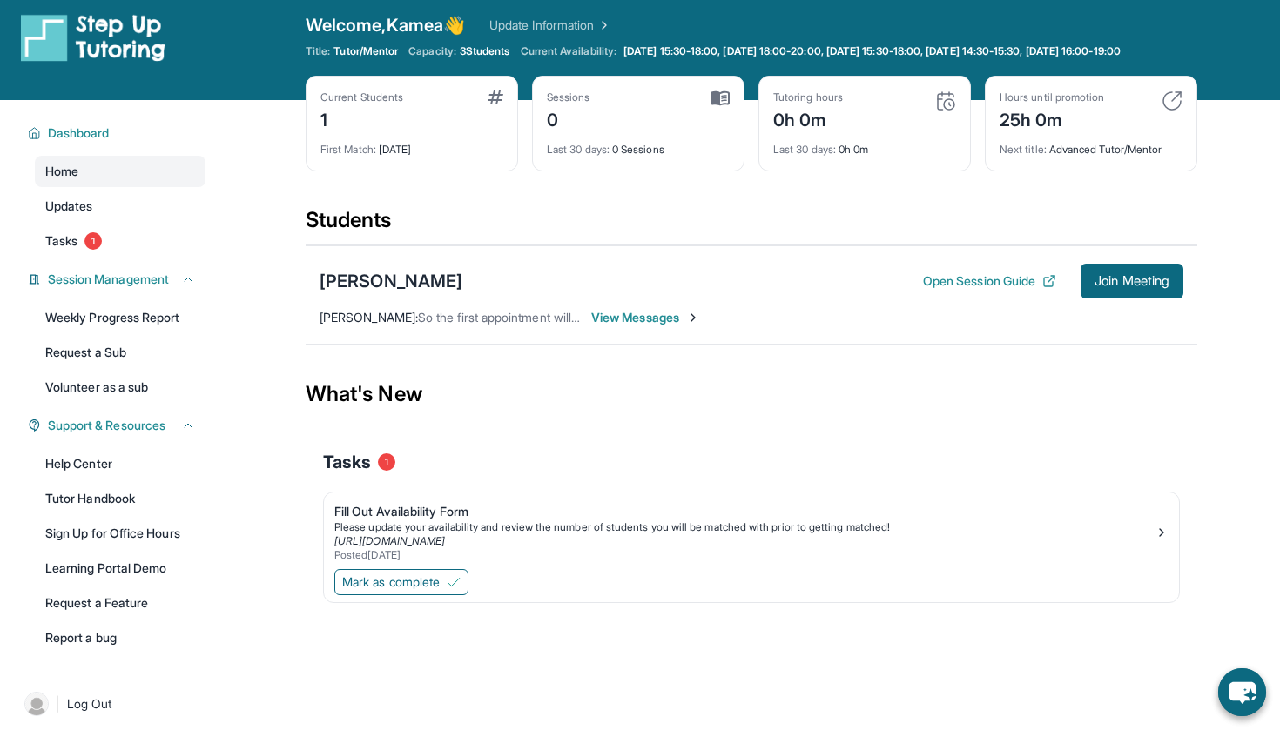
click at [617, 326] on span "View Messages" at bounding box center [645, 317] width 109 height 17
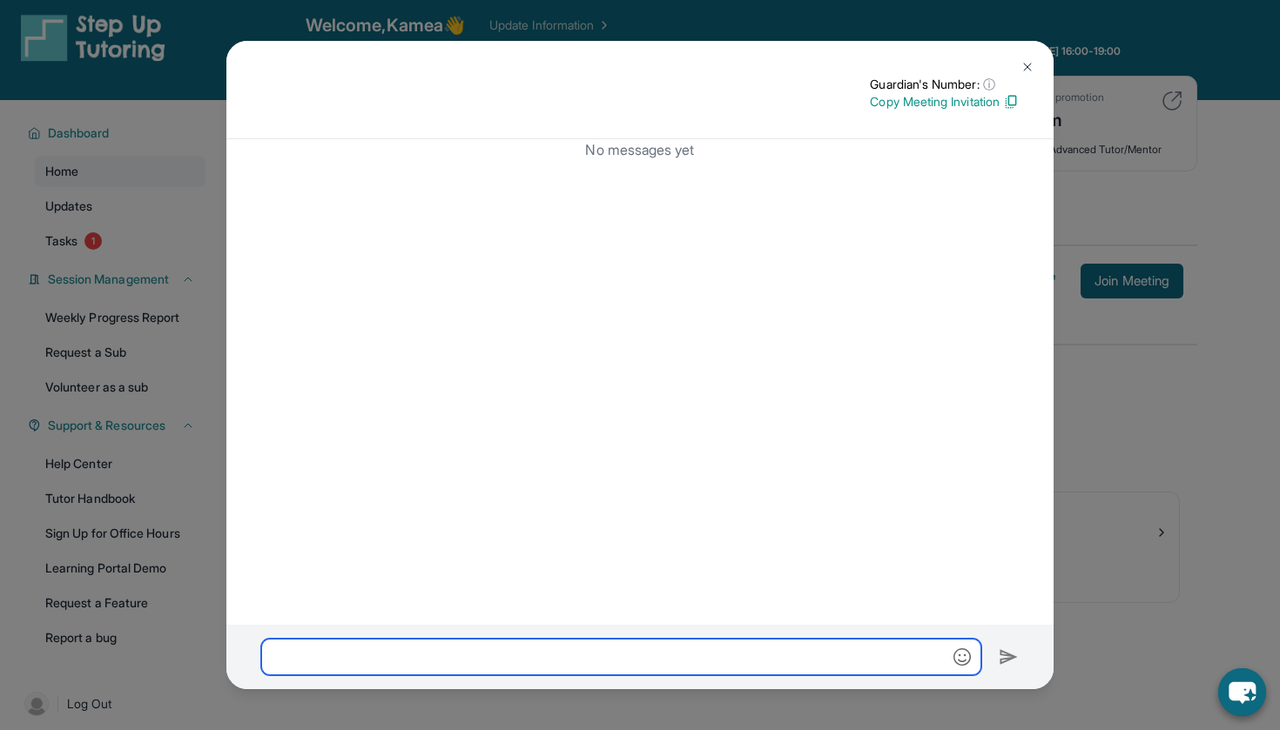
paste input "**********"
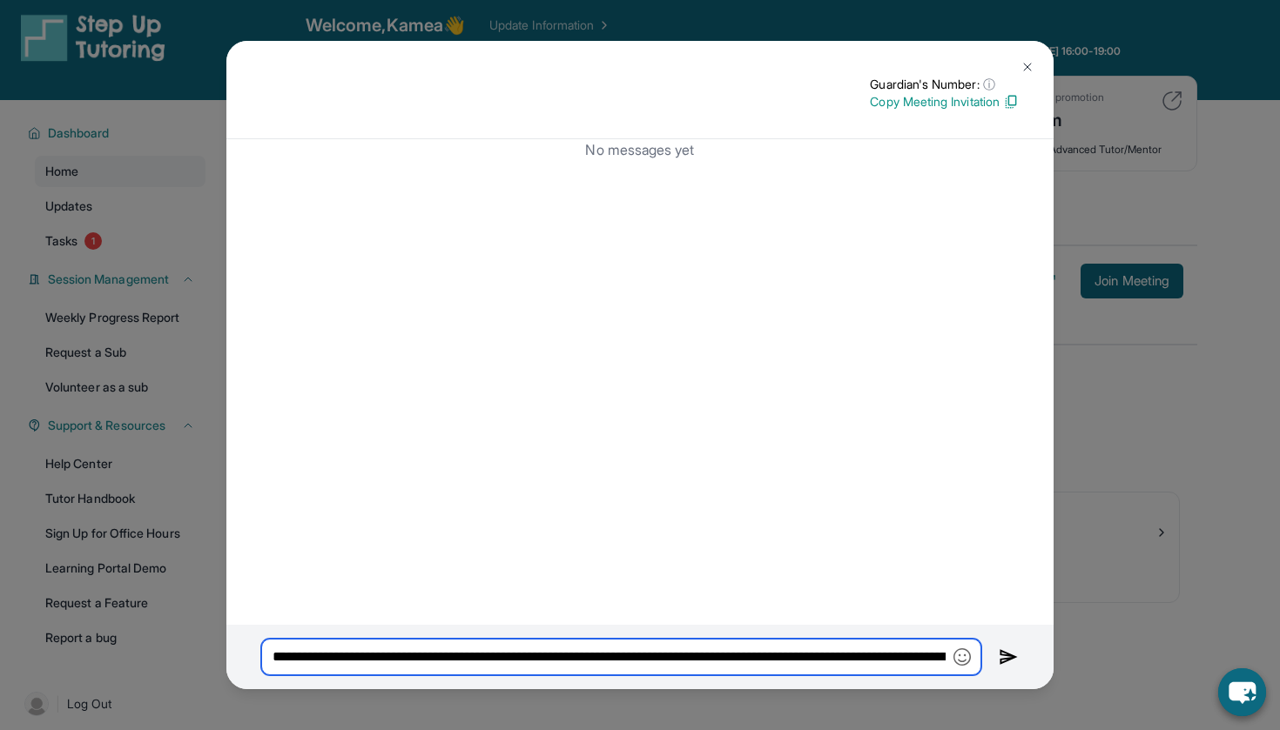
type input "**********"
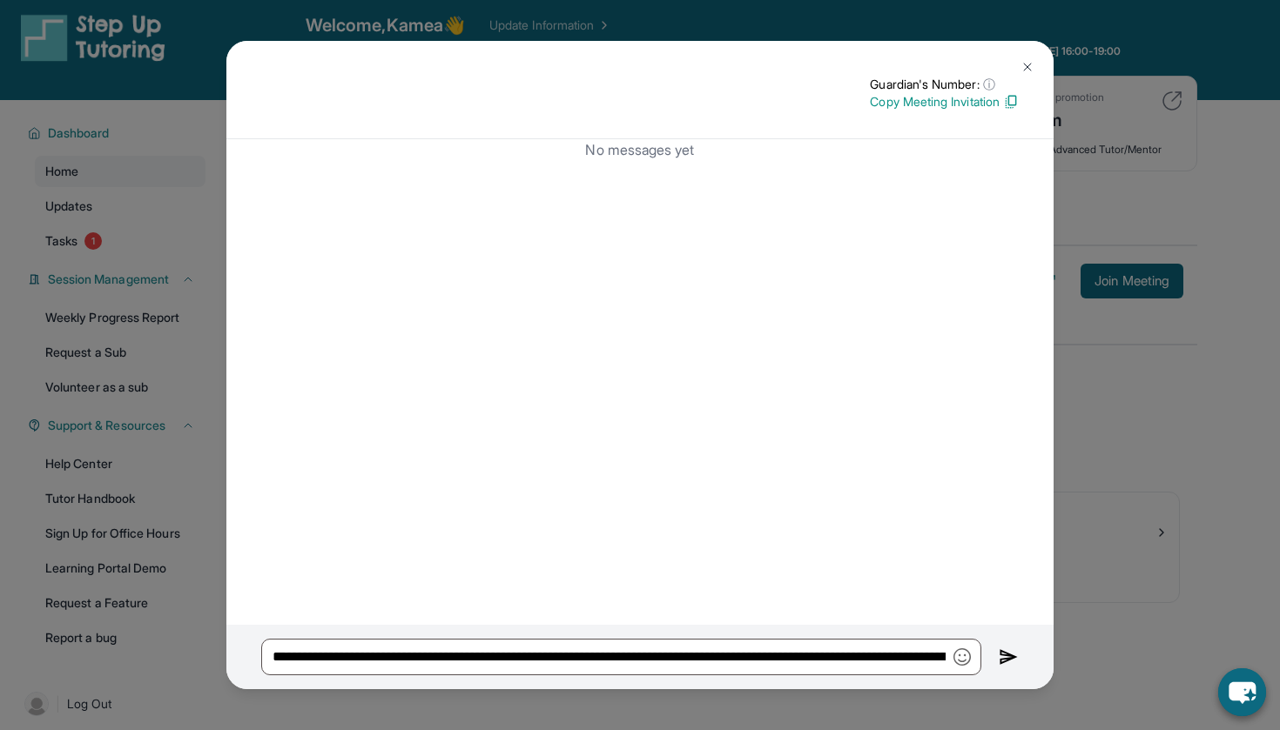
click at [1011, 649] on img at bounding box center [1008, 657] width 20 height 21
click at [1028, 61] on img at bounding box center [1027, 67] width 14 height 14
